Goal: Navigation & Orientation: Find specific page/section

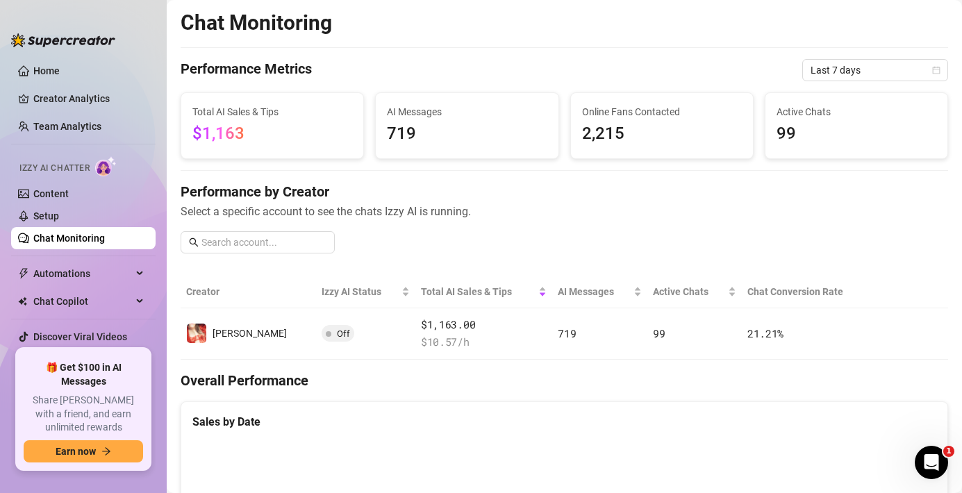
click at [37, 53] on div at bounding box center [63, 33] width 104 height 42
click at [37, 68] on link "Home" at bounding box center [46, 70] width 26 height 11
